Goal: Navigation & Orientation: Find specific page/section

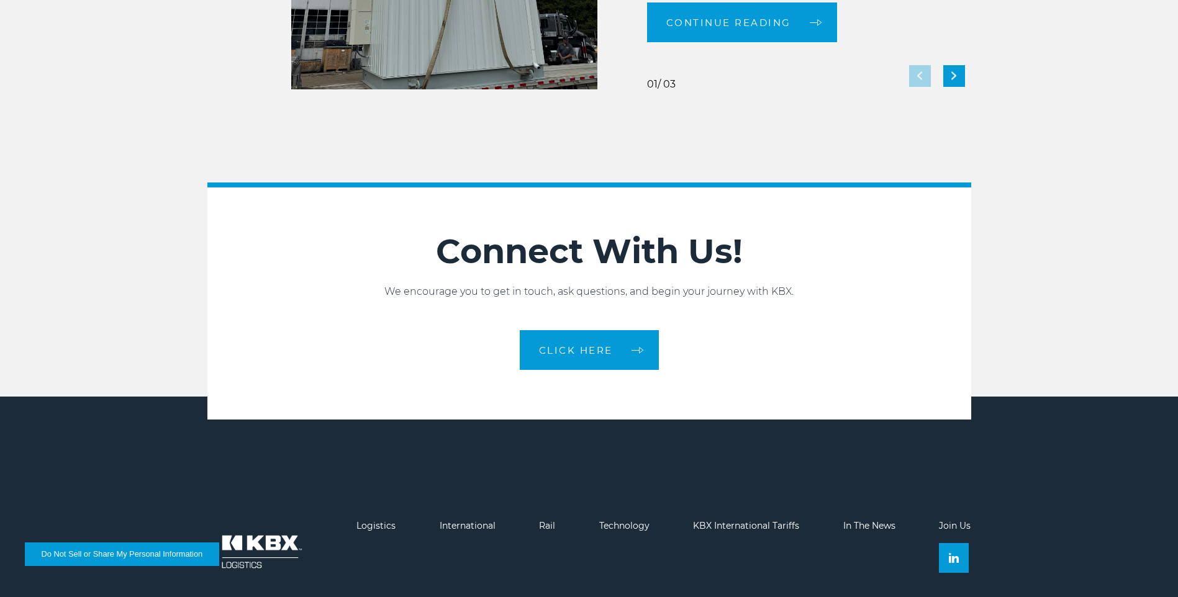
scroll to position [2761, 0]
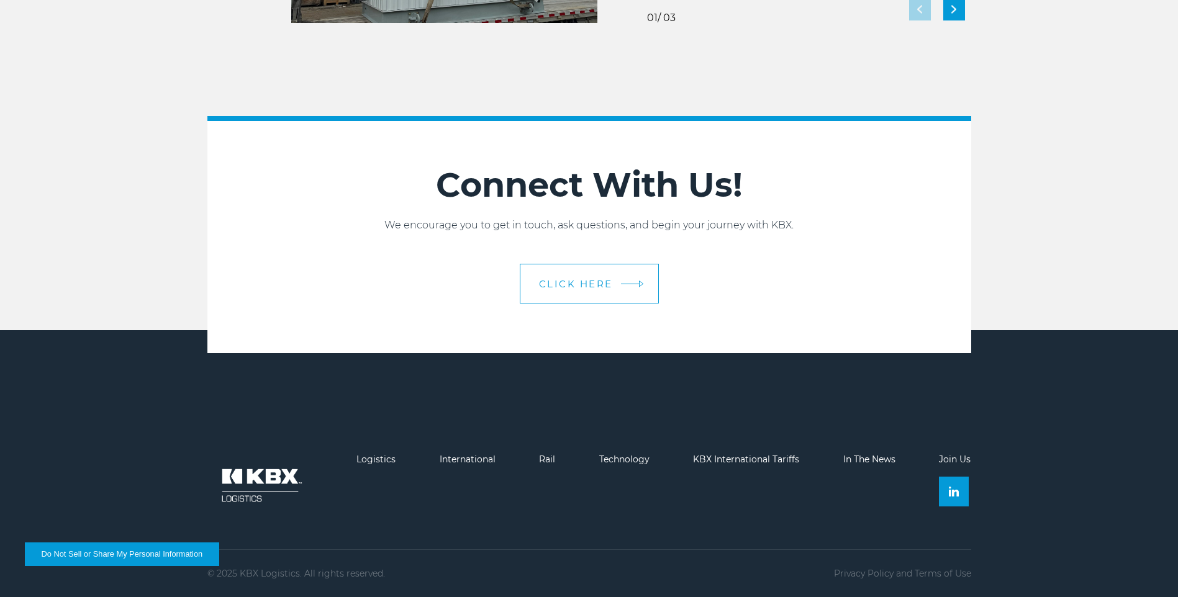
click at [568, 280] on span "CLICK HERE" at bounding box center [576, 283] width 74 height 9
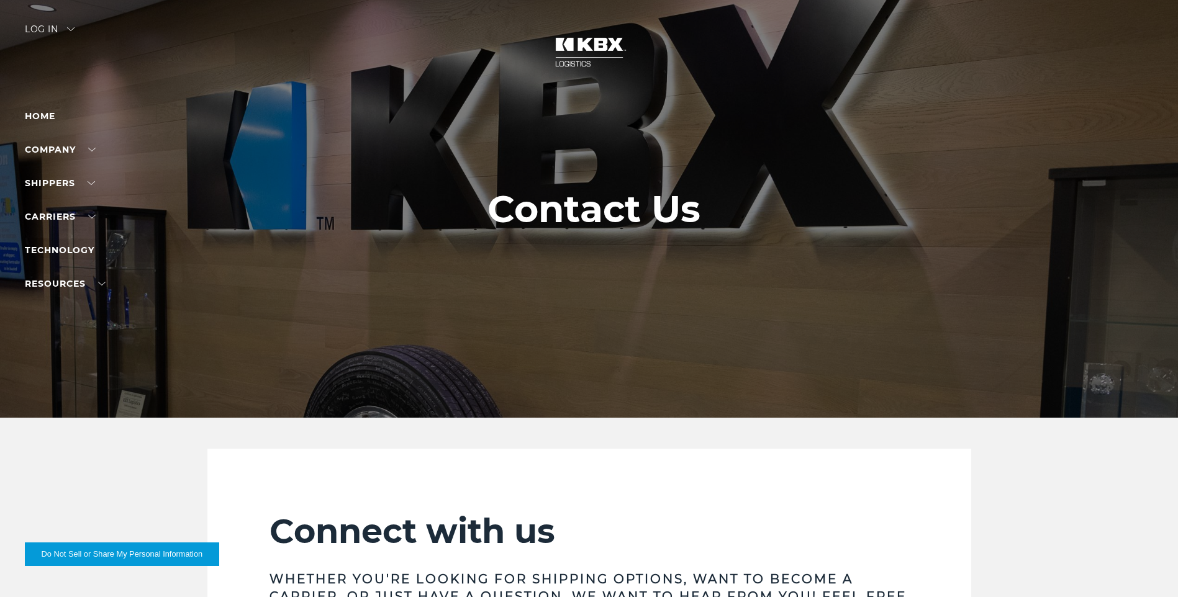
click at [581, 55] on img at bounding box center [589, 52] width 93 height 55
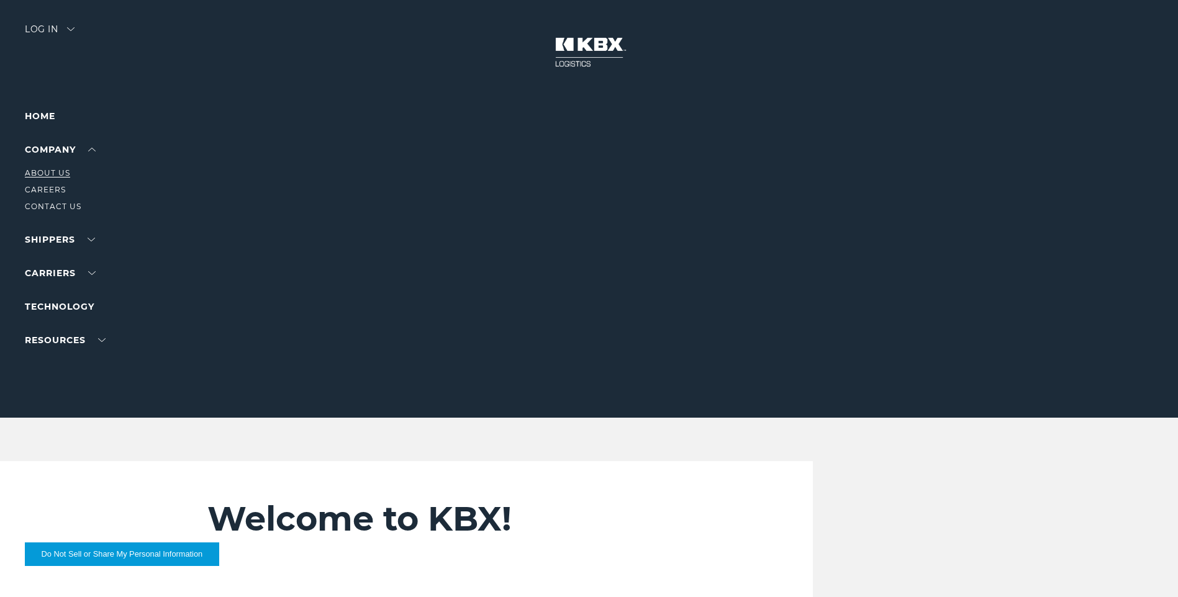
click at [61, 171] on link "About Us" at bounding box center [47, 172] width 45 height 9
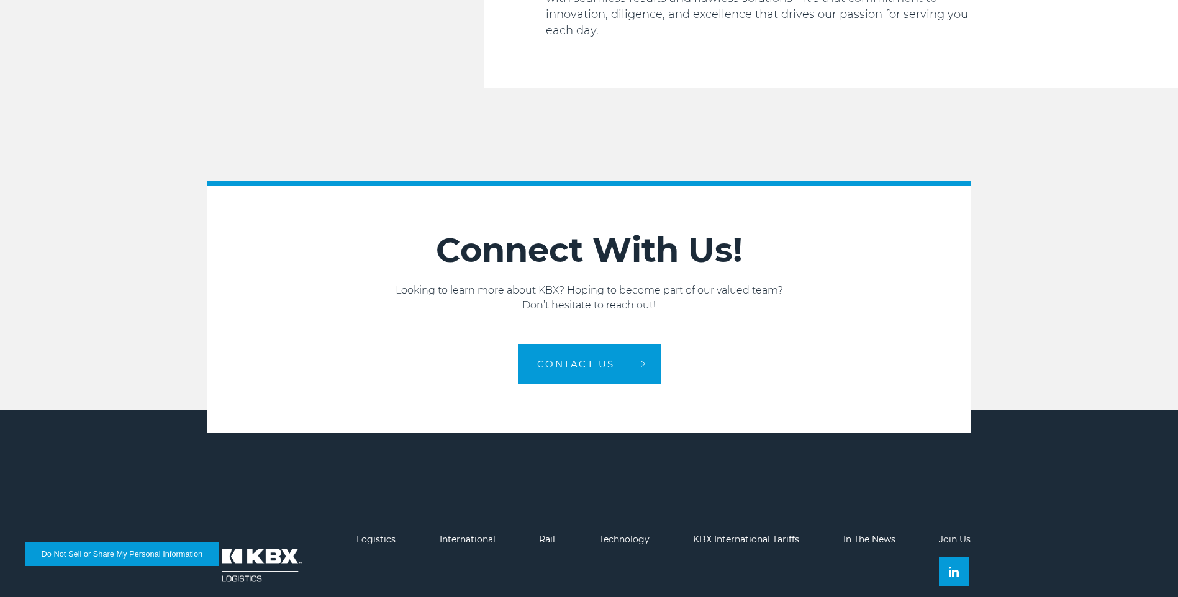
scroll to position [2094, 0]
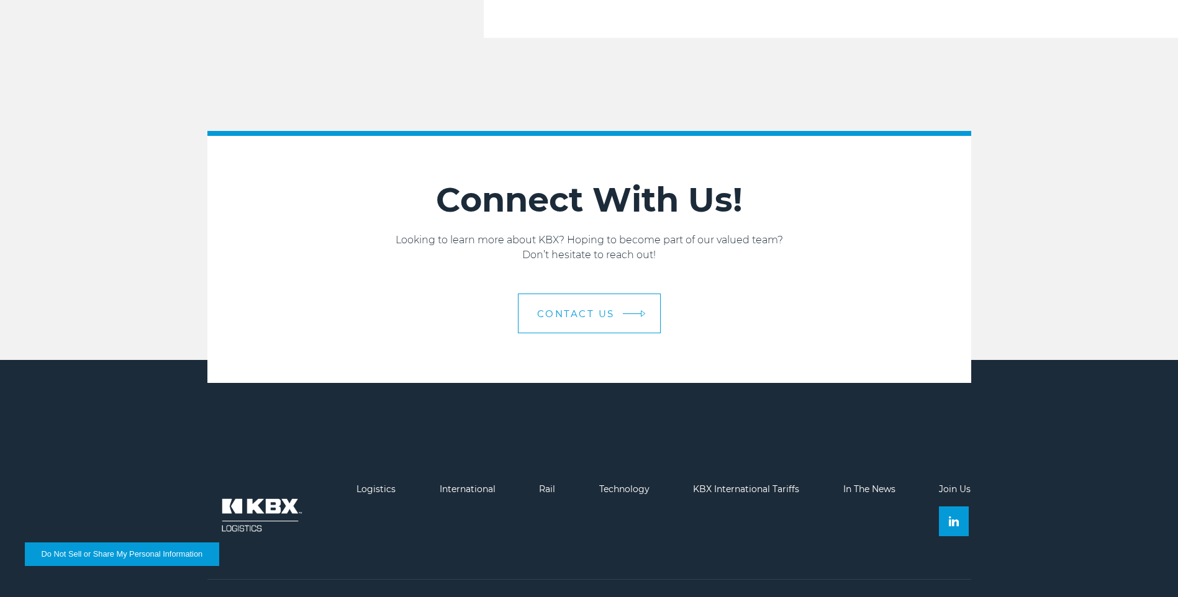
click at [576, 309] on span "Contact us" at bounding box center [576, 313] width 78 height 9
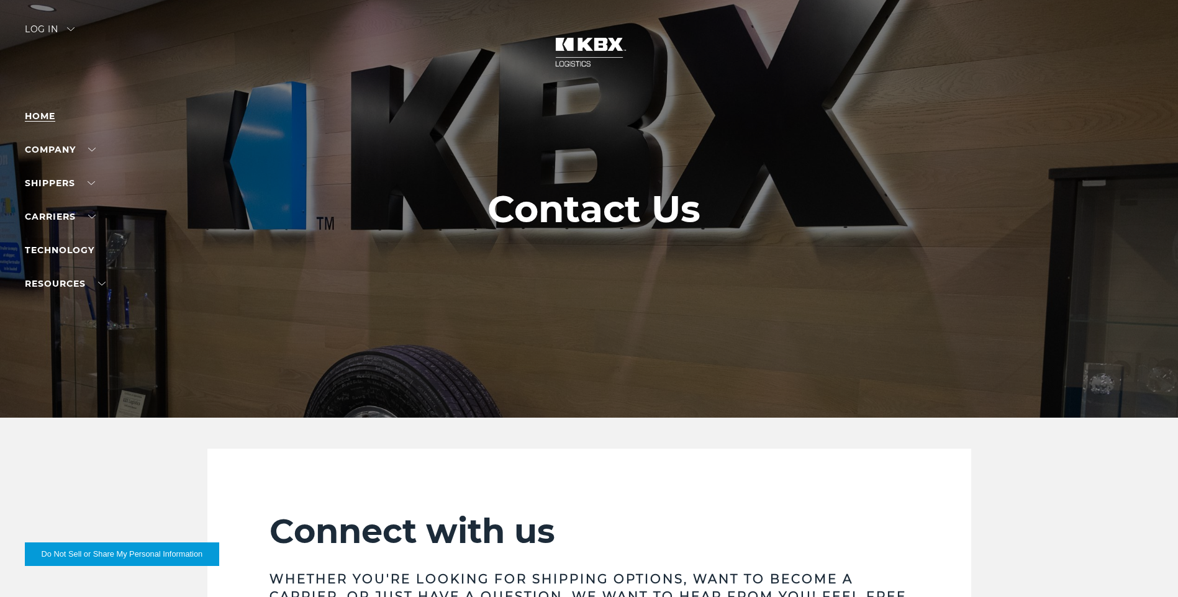
click at [41, 114] on link "Home" at bounding box center [40, 116] width 30 height 11
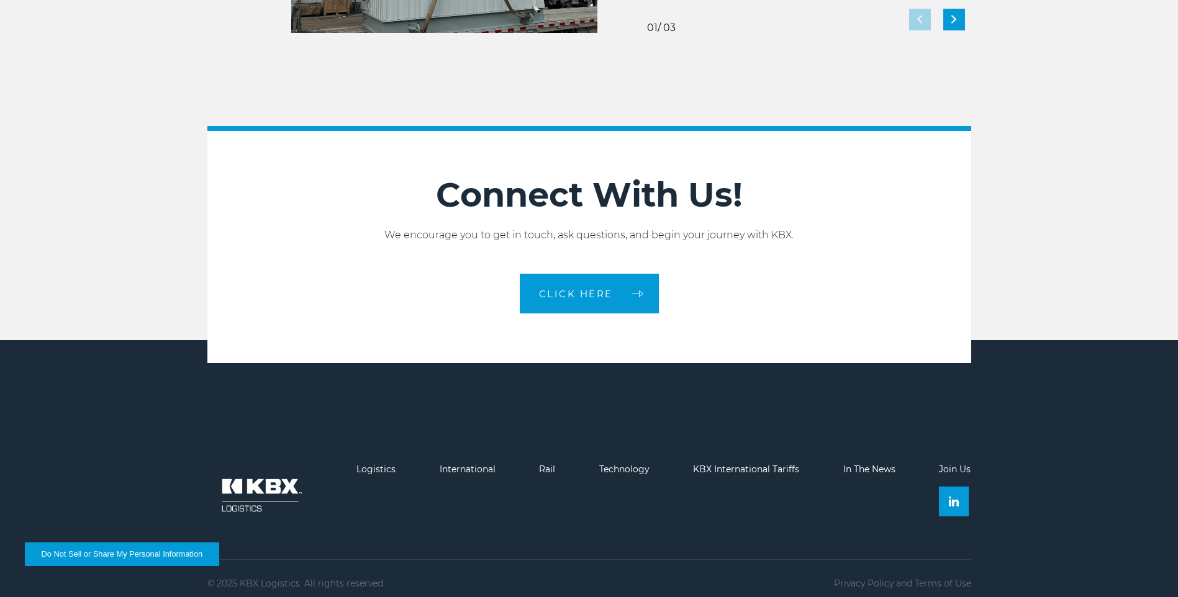
scroll to position [2761, 0]
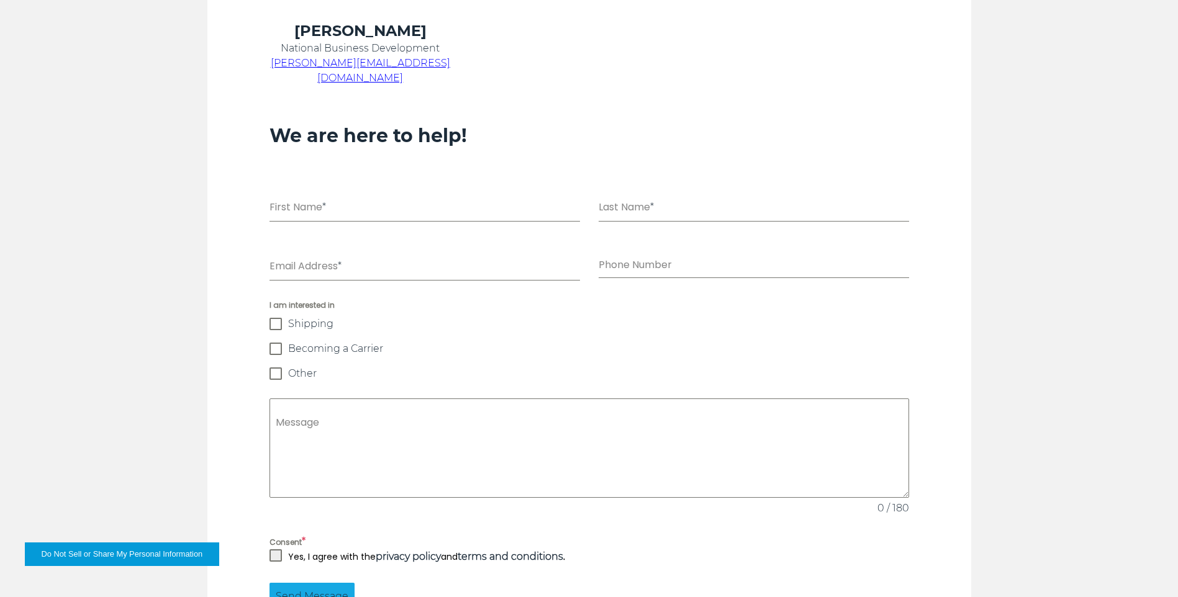
scroll to position [931, 0]
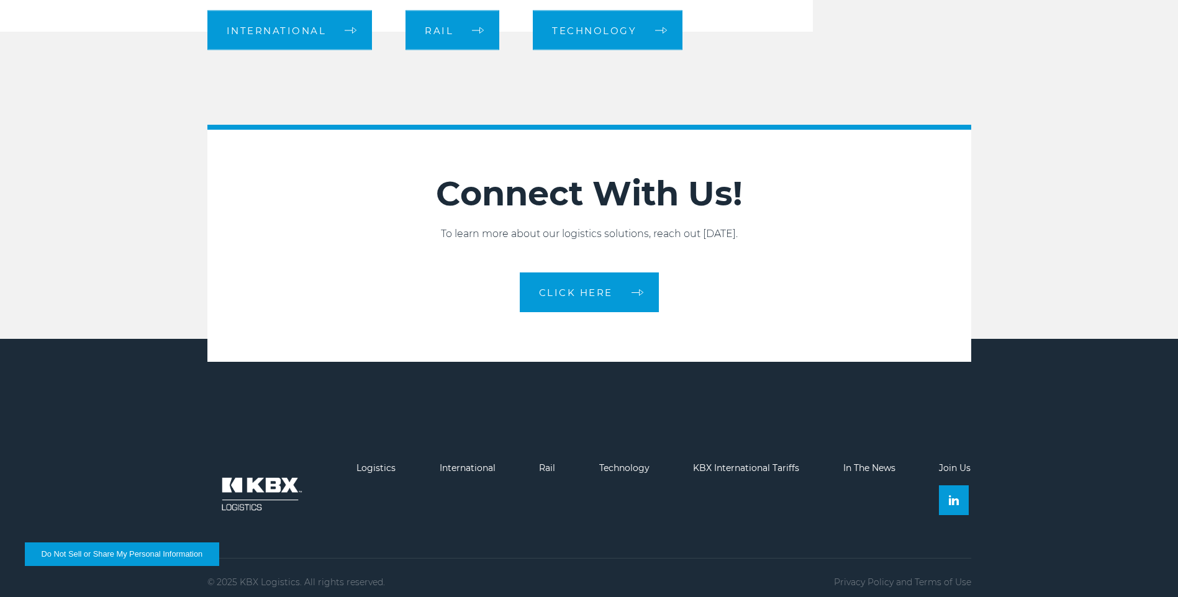
scroll to position [1419, 0]
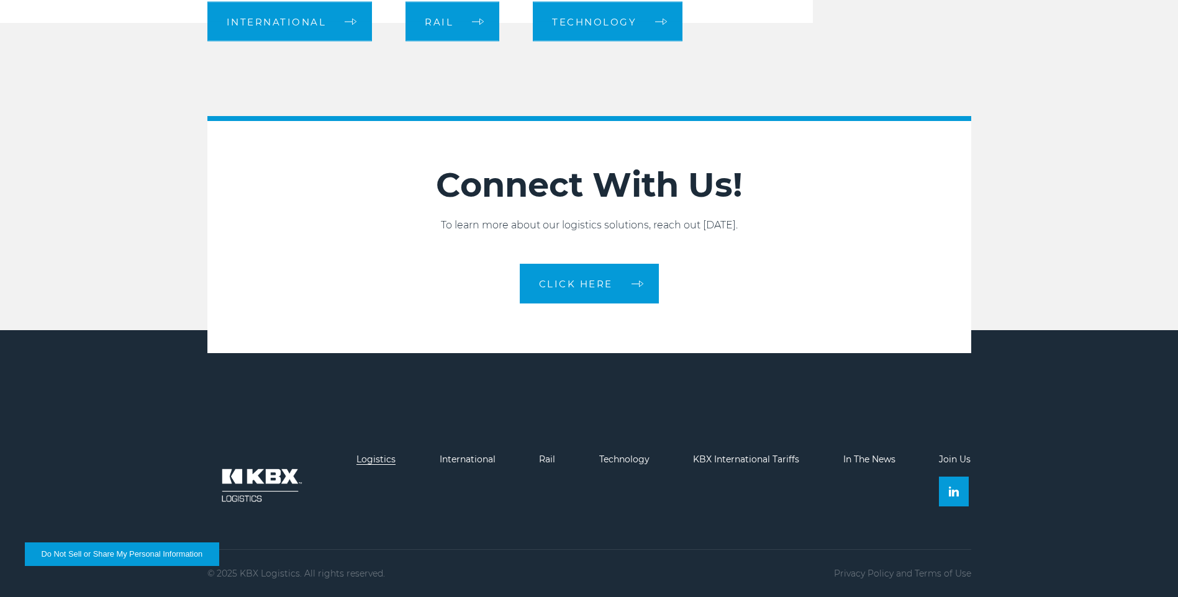
click at [374, 458] on link "Logistics" at bounding box center [375, 459] width 39 height 11
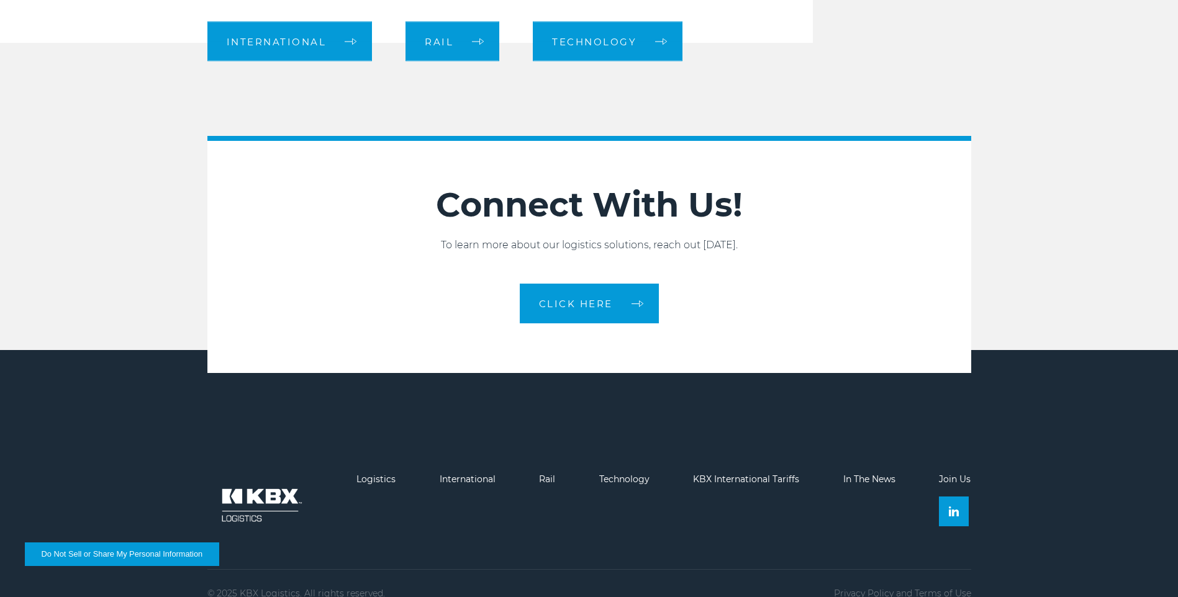
scroll to position [1419, 0]
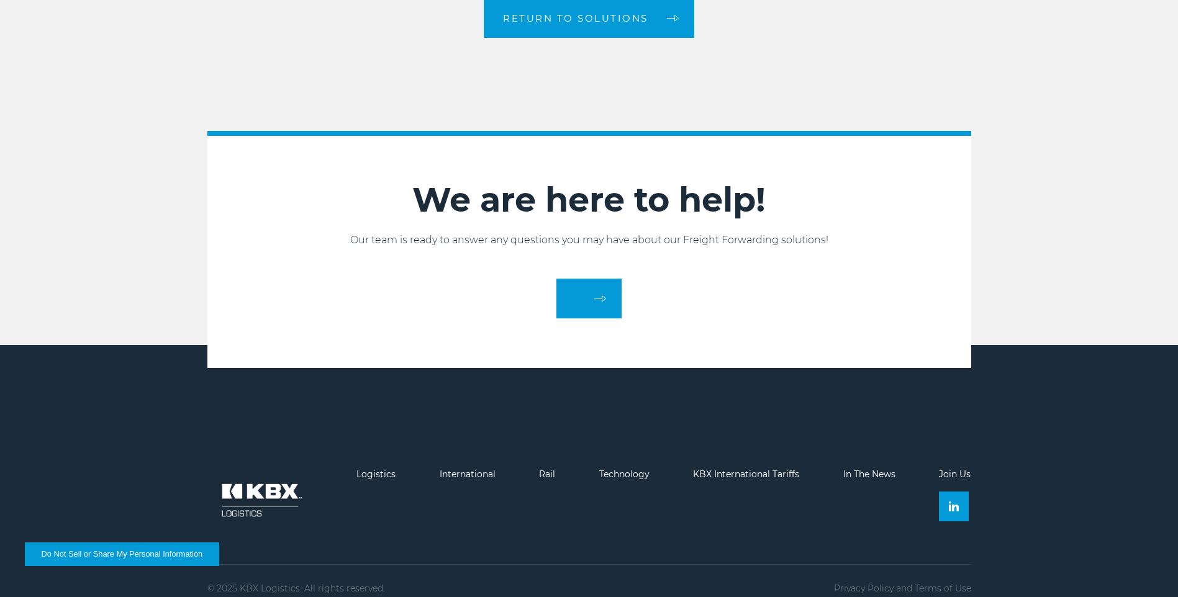
scroll to position [2091, 0]
